Goal: Check status: Check status

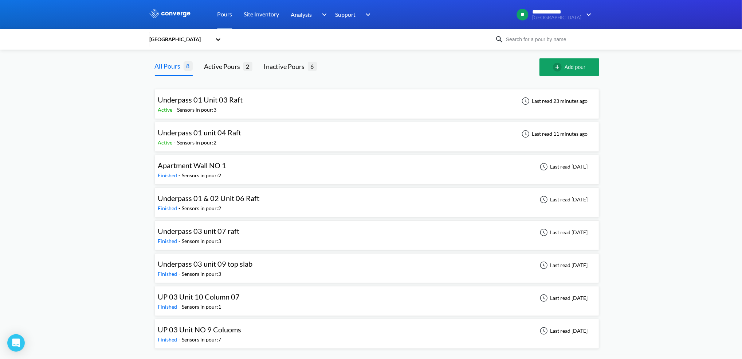
click at [247, 108] on div "Underpass 01 Unit 03 Raft Active - Sensors in pour: 3 Last read 23 minutes ago" at bounding box center [377, 103] width 438 height 23
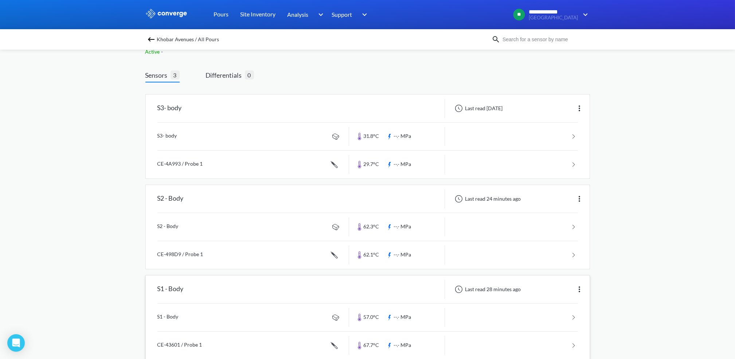
scroll to position [42, 0]
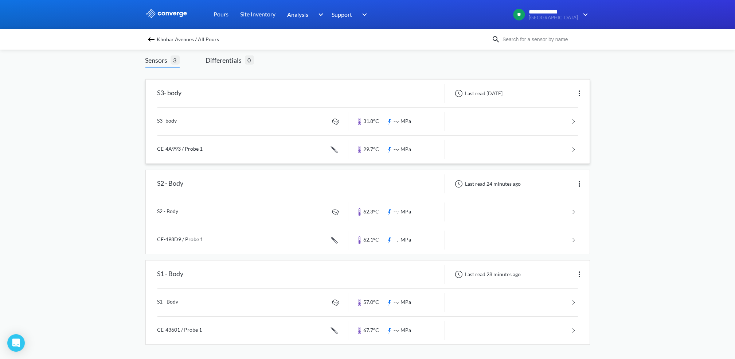
click at [218, 126] on link at bounding box center [367, 121] width 420 height 28
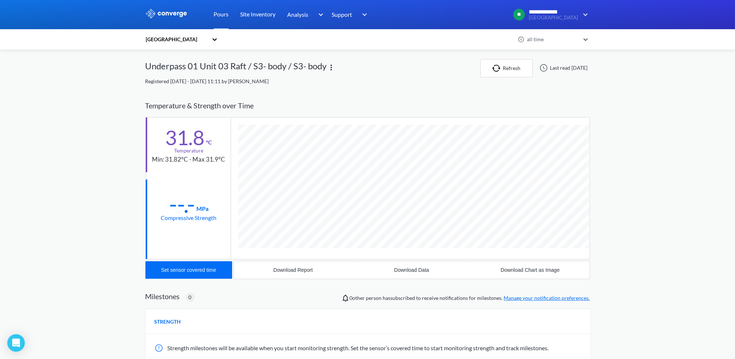
scroll to position [385, 445]
click at [504, 62] on button "Refresh" at bounding box center [506, 68] width 52 height 18
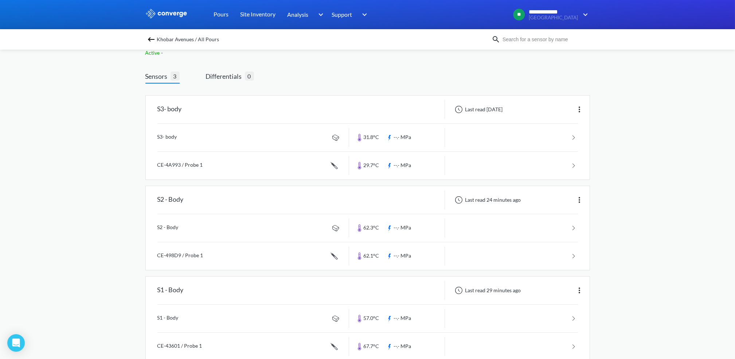
scroll to position [42, 0]
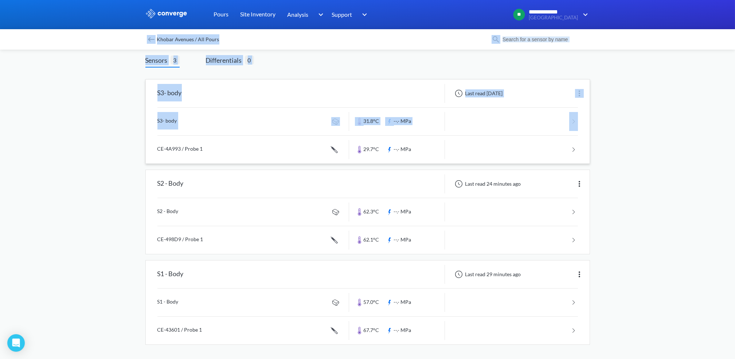
drag, startPoint x: 139, startPoint y: 30, endPoint x: 159, endPoint y: 162, distance: 134.0
click at [159, 162] on div "Khobar Avenues / All Pours Underpass 01 Unit 03 Raft Active - Download report R…" at bounding box center [367, 183] width 445 height 352
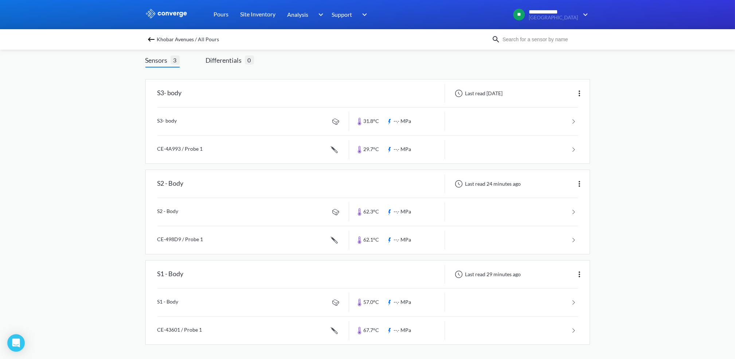
drag, startPoint x: 159, startPoint y: 162, endPoint x: 134, endPoint y: 167, distance: 24.6
click at [134, 167] on div "**********" at bounding box center [367, 158] width 735 height 401
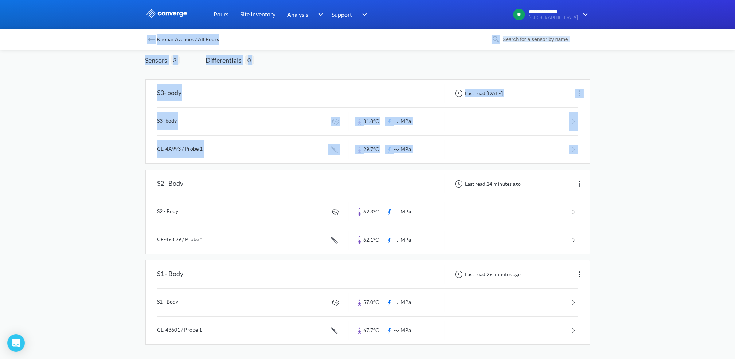
drag, startPoint x: 137, startPoint y: 35, endPoint x: 137, endPoint y: 173, distance: 138.1
click at [137, 173] on div "**********" at bounding box center [367, 158] width 735 height 401
drag, startPoint x: 137, startPoint y: 173, endPoint x: 127, endPoint y: 157, distance: 18.5
click at [127, 157] on div "**********" at bounding box center [367, 158] width 735 height 401
click at [140, 66] on div "**********" at bounding box center [367, 158] width 735 height 401
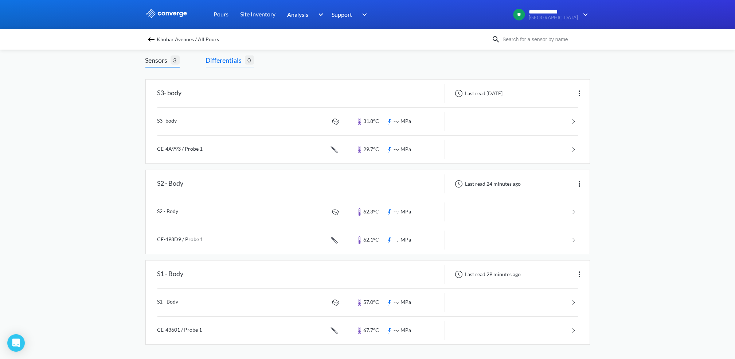
click at [222, 56] on span "Differentials" at bounding box center [225, 60] width 39 height 10
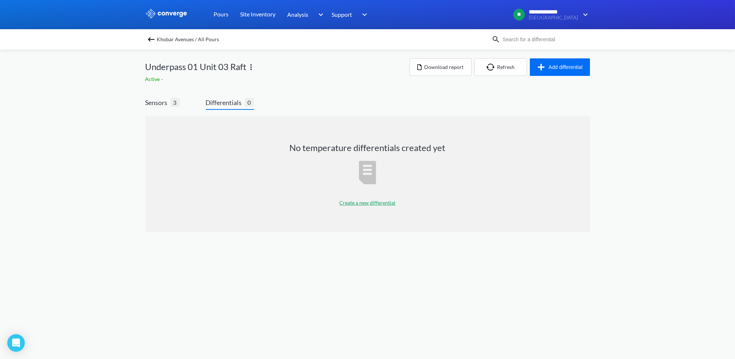
scroll to position [0, 0]
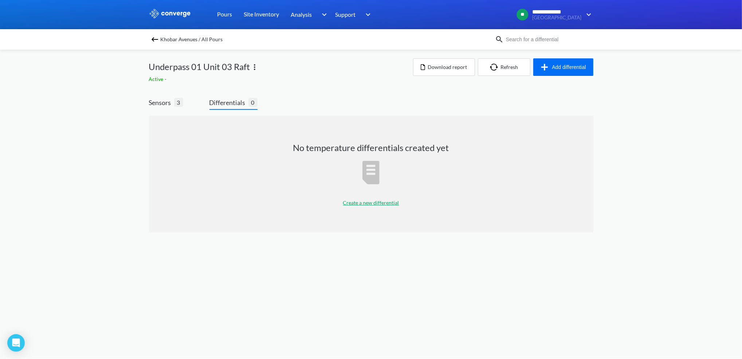
click at [173, 68] on span "Underpass 01 Unit 03 Raft" at bounding box center [199, 67] width 101 height 14
click at [158, 98] on span "Sensors" at bounding box center [161, 102] width 25 height 10
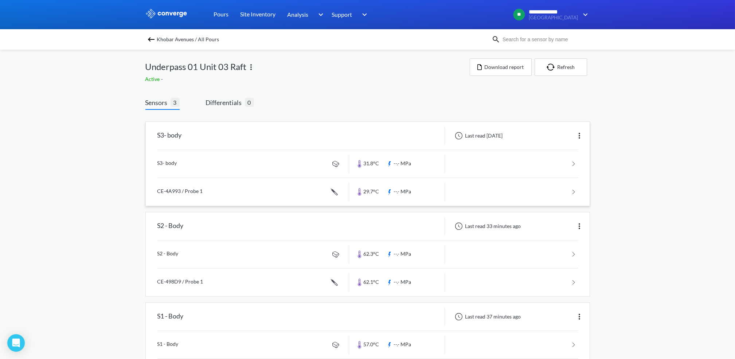
click at [259, 171] on link at bounding box center [367, 164] width 420 height 28
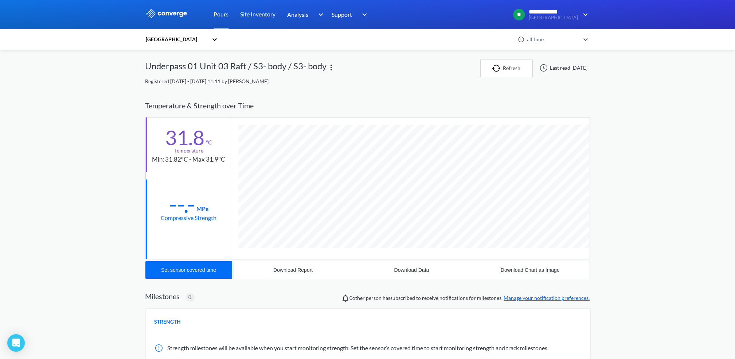
scroll to position [385, 445]
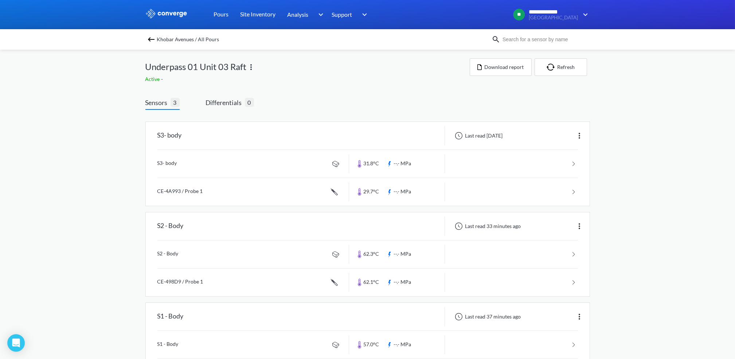
click at [156, 37] on img at bounding box center [151, 39] width 9 height 9
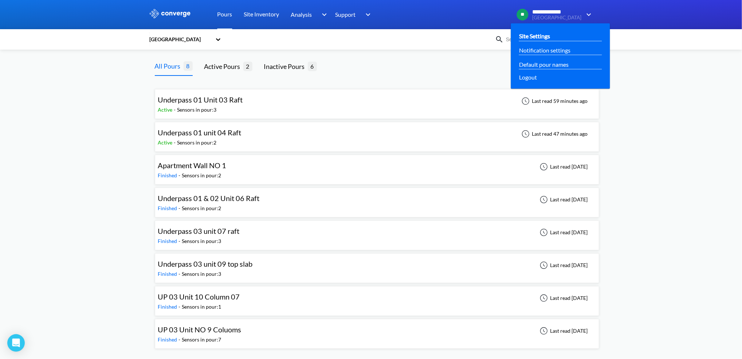
click at [550, 38] on link "Site Settings" at bounding box center [534, 35] width 31 height 9
